Goal: Information Seeking & Learning: Learn about a topic

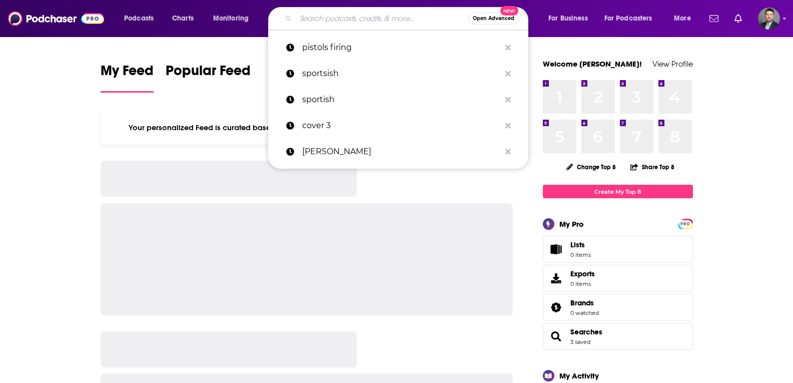
click at [321, 16] on input "Search podcasts, credits, & more..." at bounding box center [382, 19] width 173 height 16
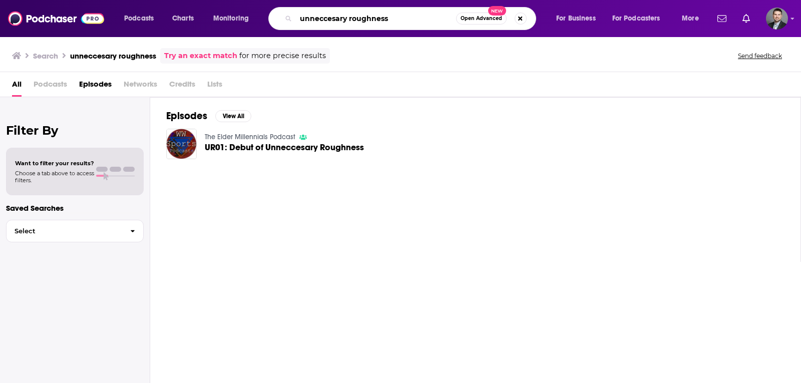
drag, startPoint x: 387, startPoint y: 23, endPoint x: 281, endPoint y: 12, distance: 107.2
click at [281, 12] on div "unneccesary roughness Open Advanced New" at bounding box center [402, 18] width 268 height 23
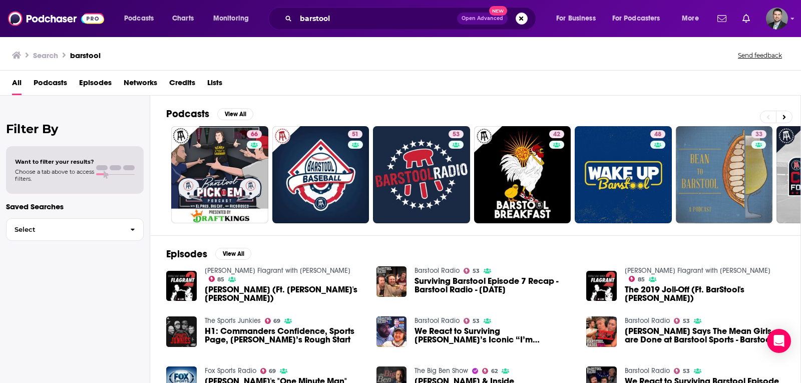
click at [62, 89] on span "Podcasts" at bounding box center [51, 85] width 34 height 21
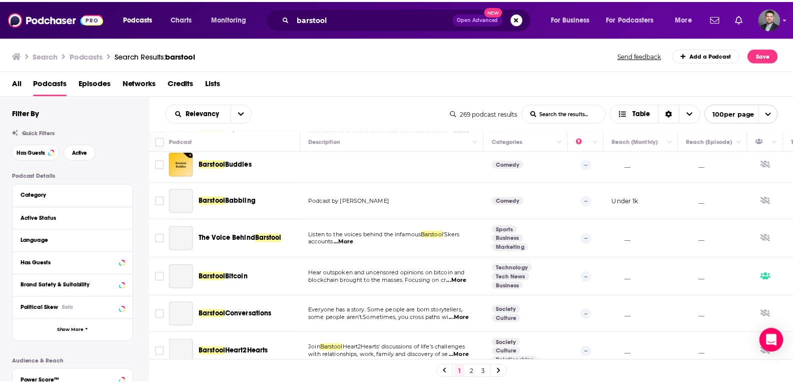
scroll to position [1051, 0]
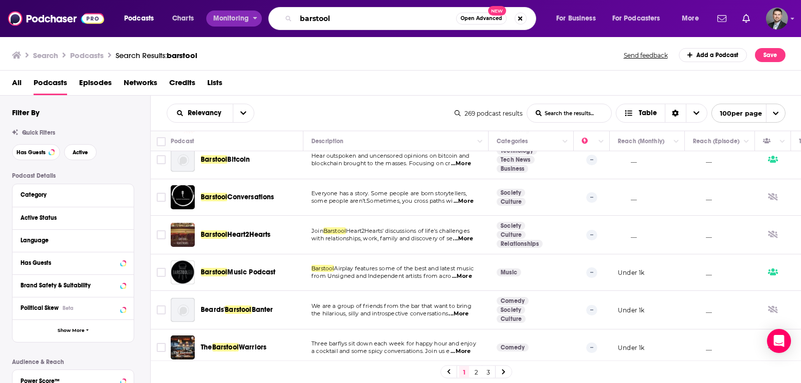
drag, startPoint x: 311, startPoint y: 22, endPoint x: 252, endPoint y: 14, distance: 59.6
click at [252, 14] on div "Podcasts Charts Monitoring barstool Open Advanced New For Business For Podcaste…" at bounding box center [412, 18] width 591 height 23
type input "roughness"
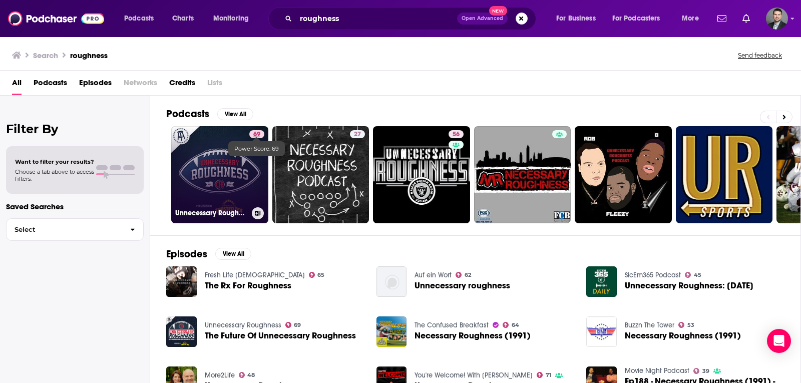
click at [254, 136] on span "69" at bounding box center [256, 135] width 7 height 10
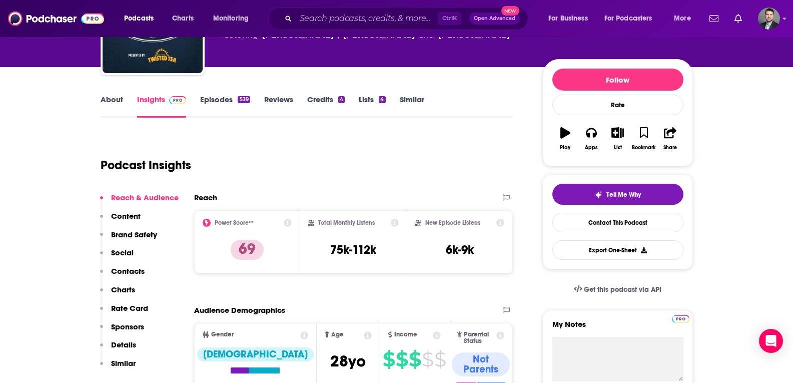
scroll to position [100, 0]
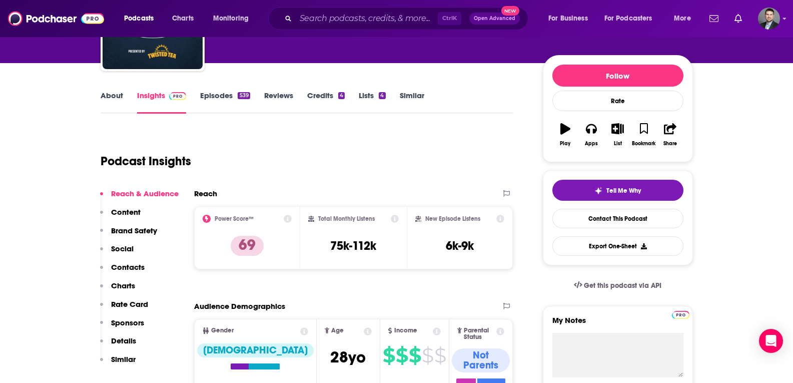
click at [226, 99] on link "Episodes 539" at bounding box center [225, 102] width 50 height 23
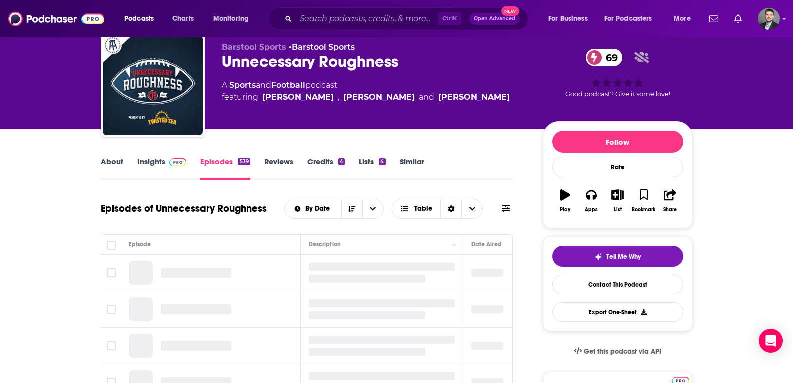
scroll to position [100, 0]
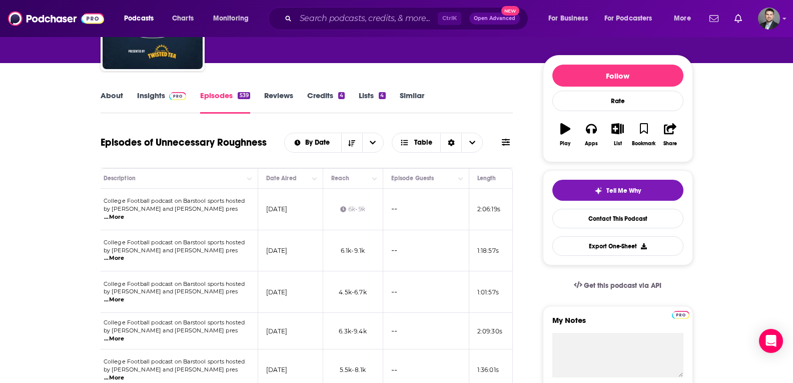
drag, startPoint x: 355, startPoint y: 235, endPoint x: 425, endPoint y: 234, distance: 69.6
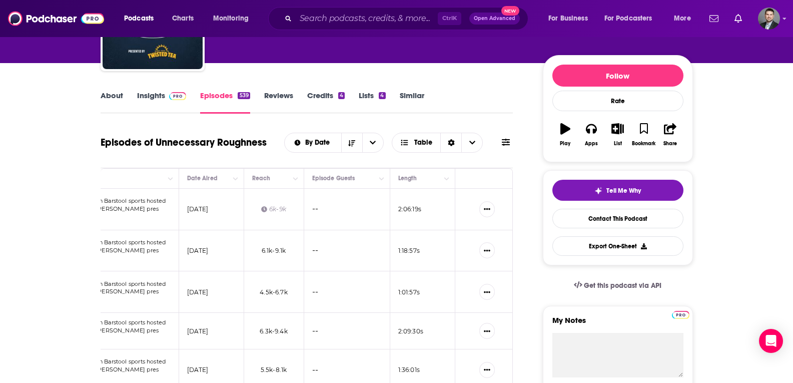
drag, startPoint x: 398, startPoint y: 232, endPoint x: 428, endPoint y: 232, distance: 30.0
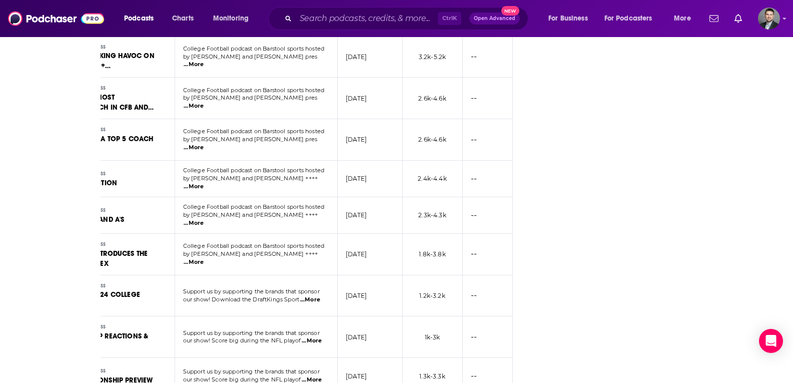
scroll to position [0, 0]
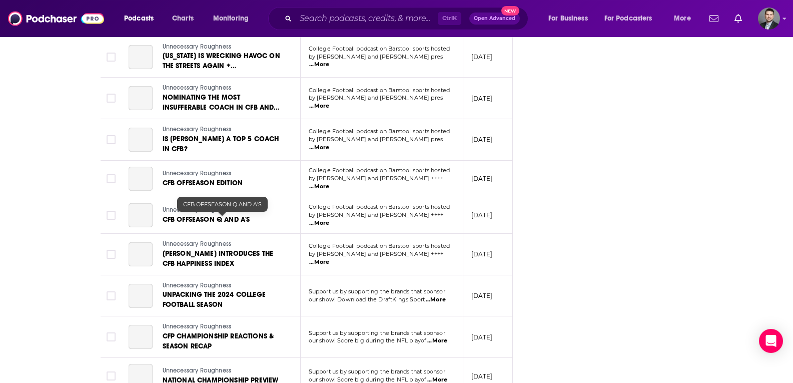
drag, startPoint x: 355, startPoint y: 224, endPoint x: 209, endPoint y: 219, distance: 146.2
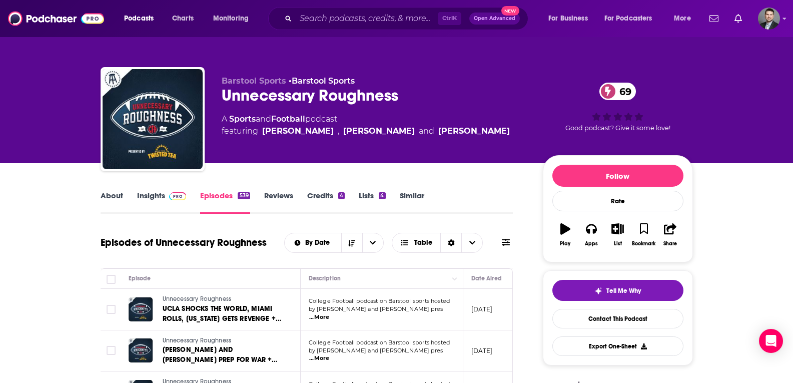
click at [179, 190] on div "About Insights Episodes 539 Reviews Credits 4 Lists 4 Similar" at bounding box center [307, 201] width 413 height 25
click at [175, 196] on img at bounding box center [178, 196] width 18 height 8
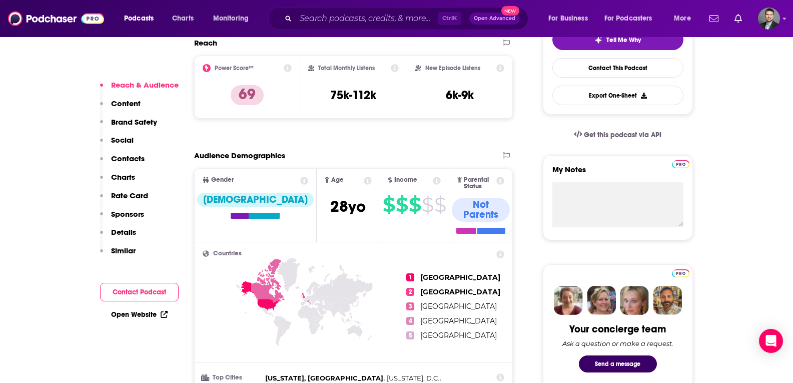
scroll to position [250, 0]
drag, startPoint x: 331, startPoint y: 101, endPoint x: 393, endPoint y: 106, distance: 62.8
click at [401, 104] on div "Total Monthly Listens 75k-112k" at bounding box center [353, 87] width 107 height 63
click at [393, 106] on div "Total Monthly Listens 75k-112k" at bounding box center [353, 88] width 91 height 46
drag, startPoint x: 460, startPoint y: 101, endPoint x: 520, endPoint y: 103, distance: 60.1
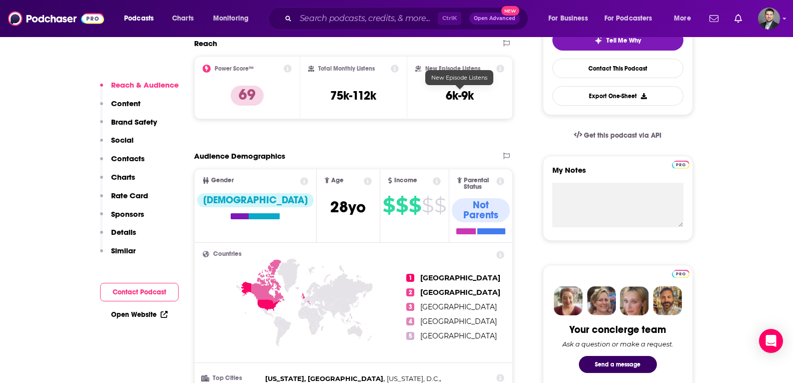
click at [464, 101] on h3 "6k-9k" at bounding box center [460, 95] width 28 height 15
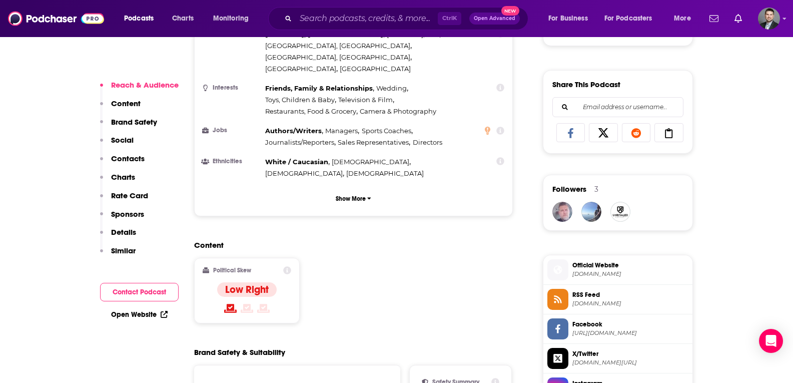
scroll to position [751, 0]
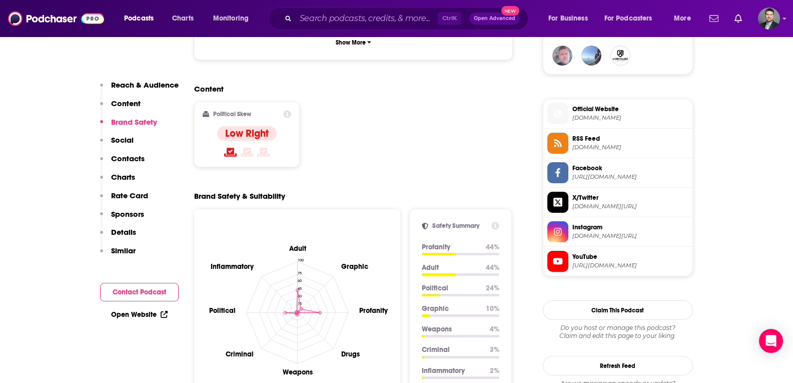
click at [341, 264] on icon "Adult Graphic Profanity Drugs Weapons Criminal Political Inflammatory 0 15 30 4…" at bounding box center [297, 312] width 191 height 191
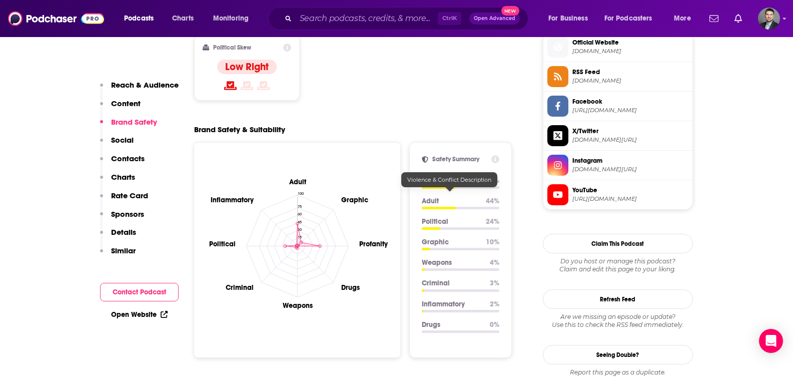
scroll to position [1101, 0]
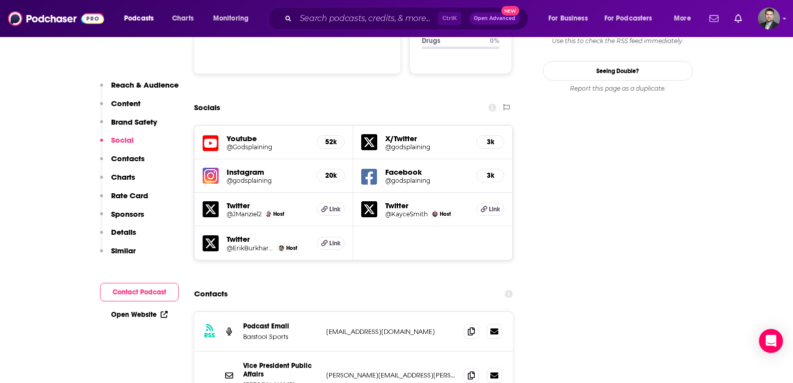
click at [403, 143] on h5 "@godsplaining" at bounding box center [426, 147] width 83 height 8
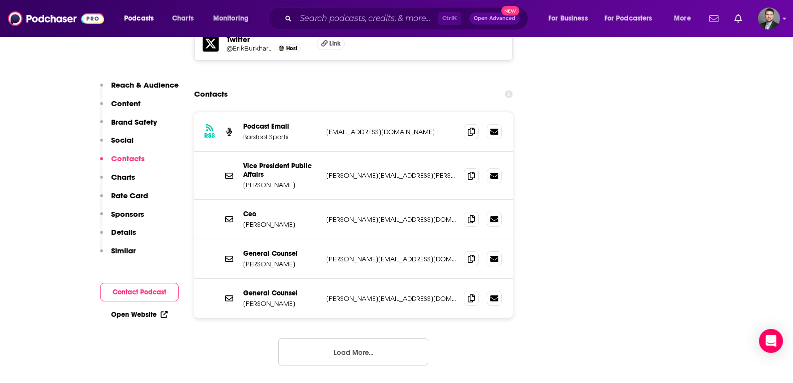
scroll to position [1301, 0]
click at [389, 338] on button "Load More..." at bounding box center [353, 351] width 150 height 27
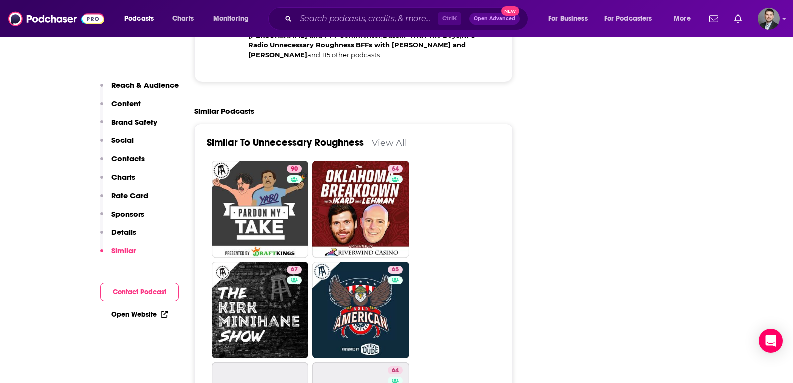
scroll to position [2803, 0]
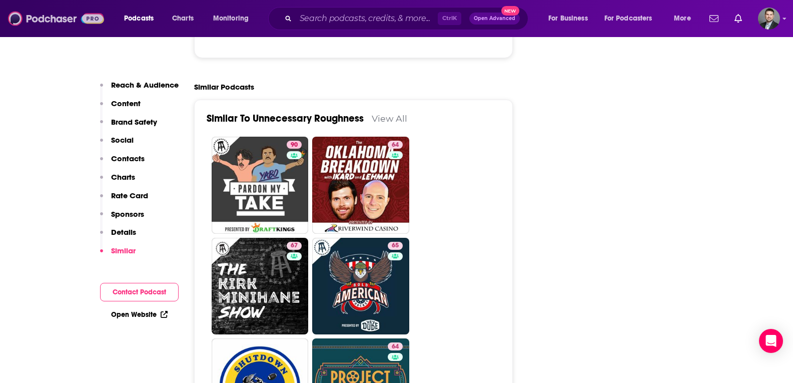
click at [65, 17] on img at bounding box center [56, 18] width 96 height 19
